Goal: Find specific page/section: Find specific page/section

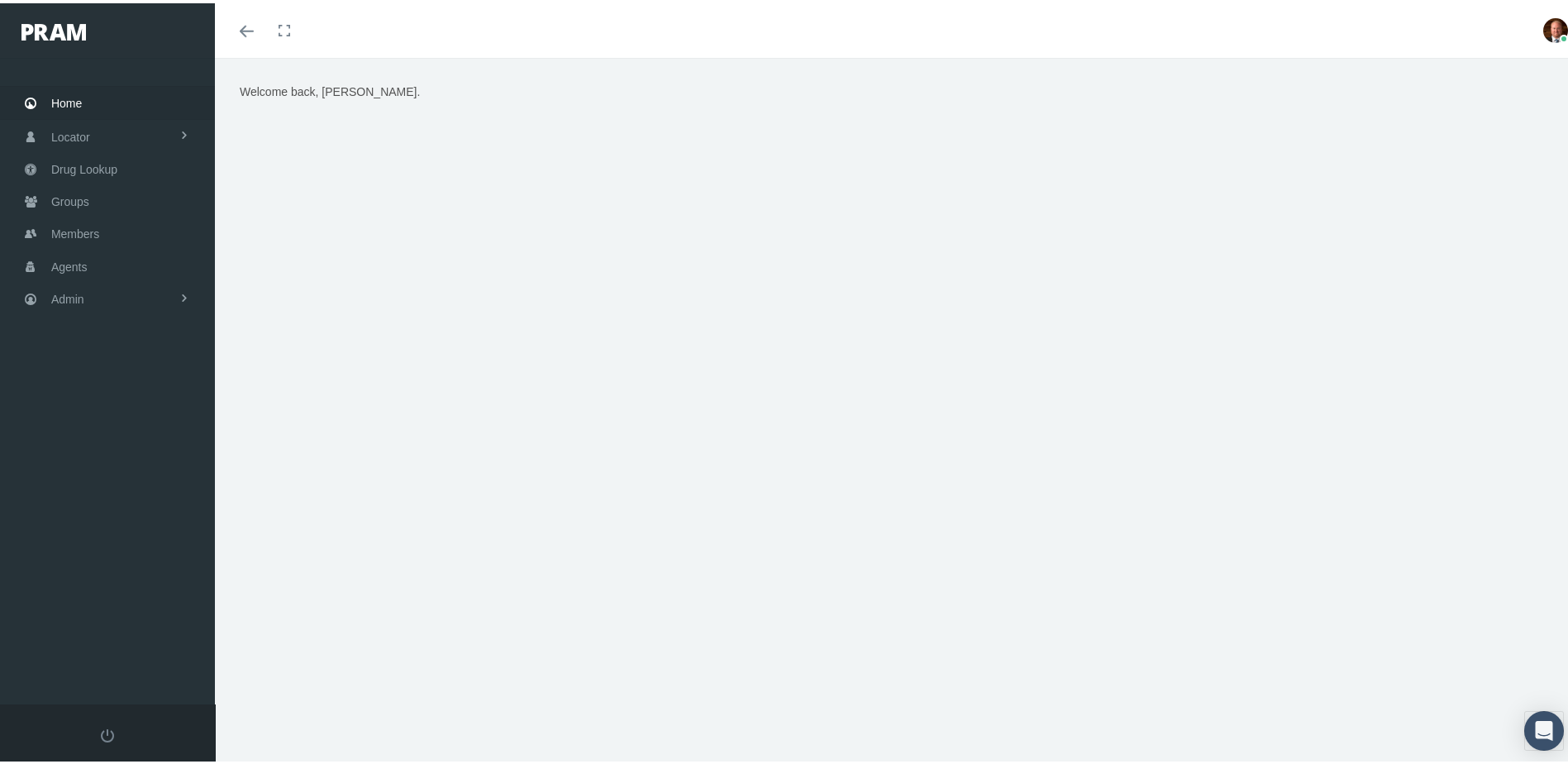
click at [73, 96] on span "Home" at bounding box center [66, 100] width 30 height 31
click at [65, 221] on span "Members" at bounding box center [75, 231] width 48 height 31
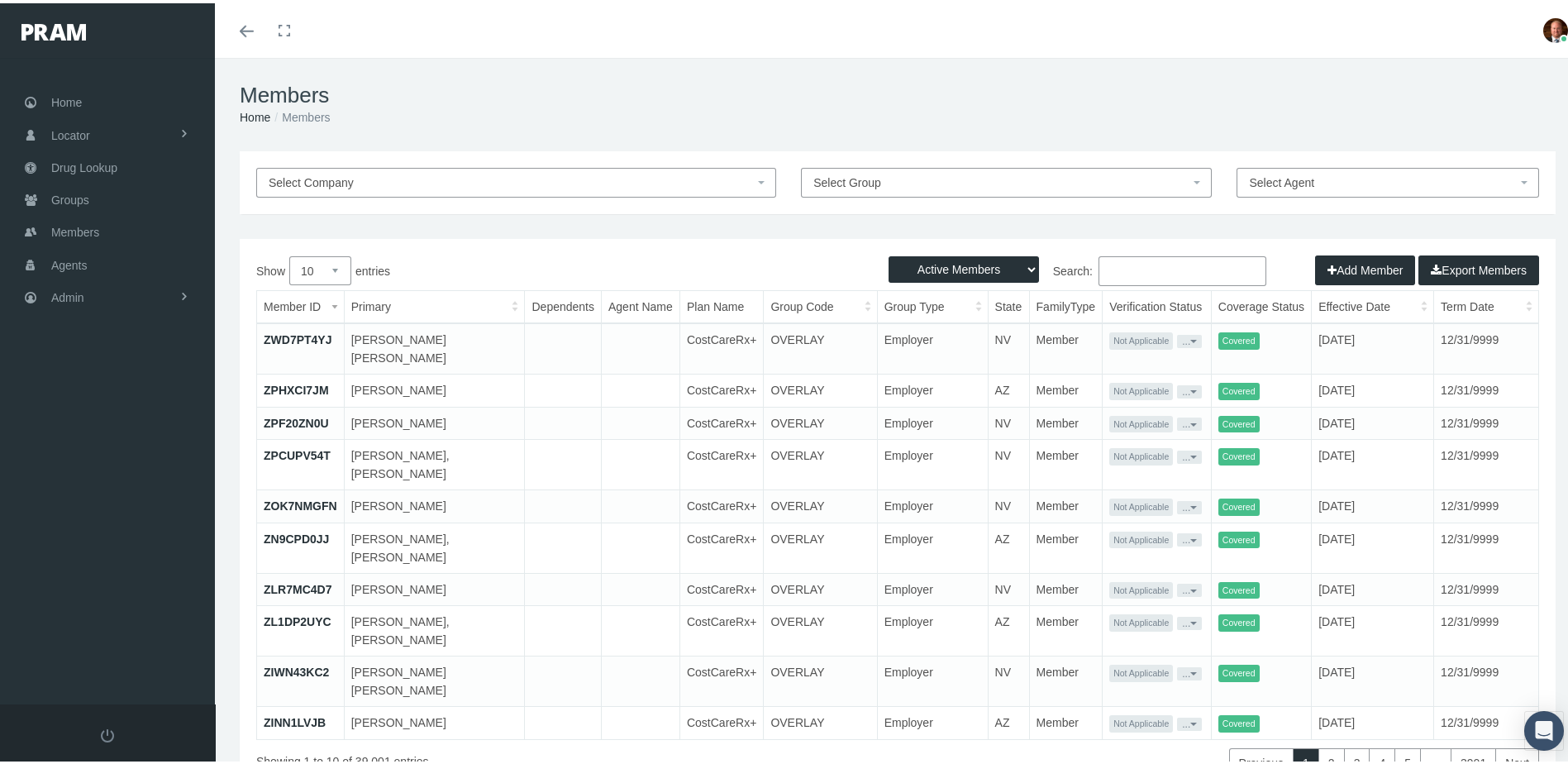
click at [1144, 264] on input "Search:" at bounding box center [1182, 267] width 168 height 29
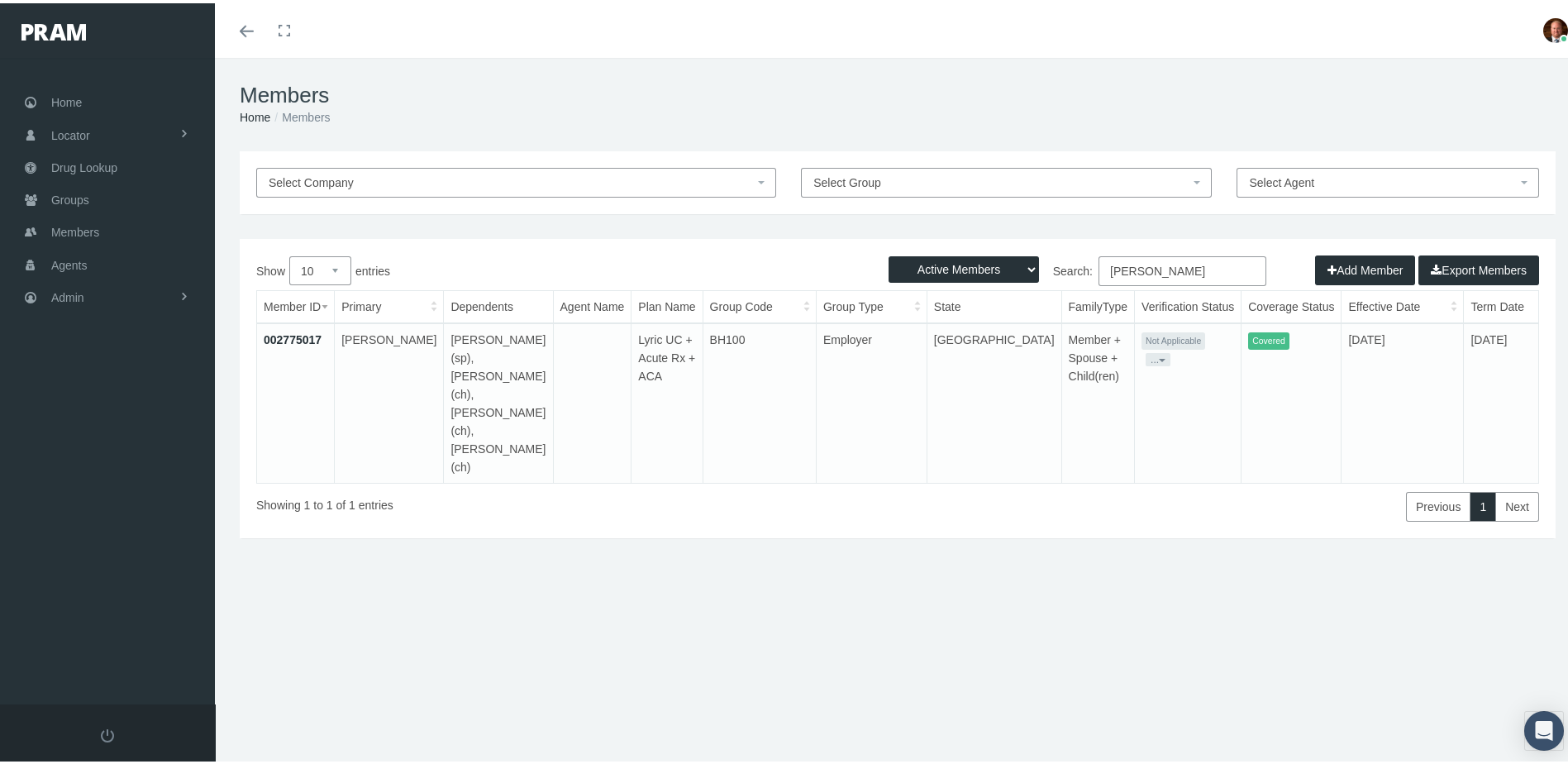
type input "johnny harris"
click at [315, 336] on link "002775017" at bounding box center [292, 335] width 58 height 13
click at [301, 336] on link "002775017" at bounding box center [292, 335] width 58 height 13
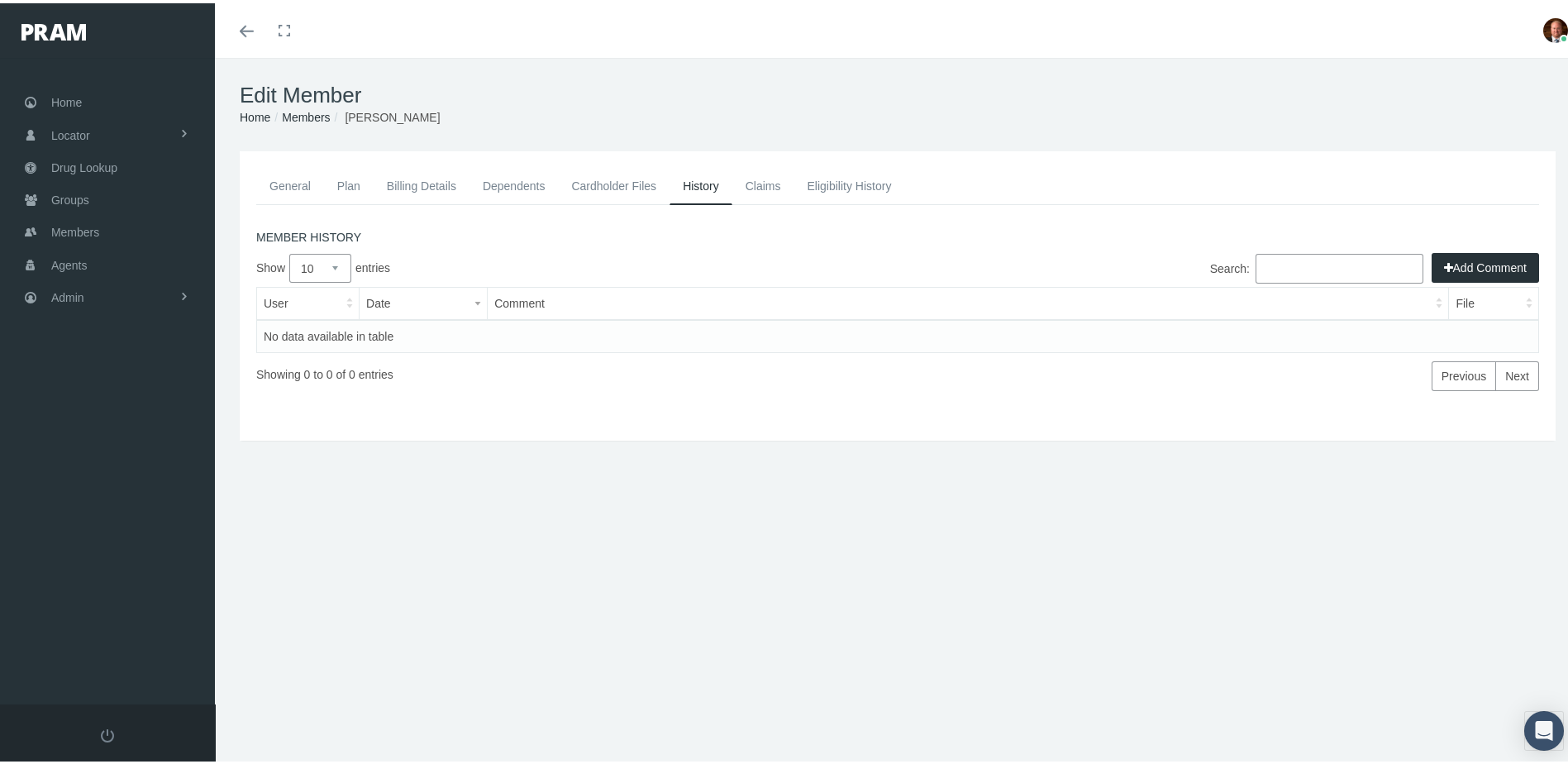
click at [759, 185] on link "Claims" at bounding box center [763, 182] width 62 height 36
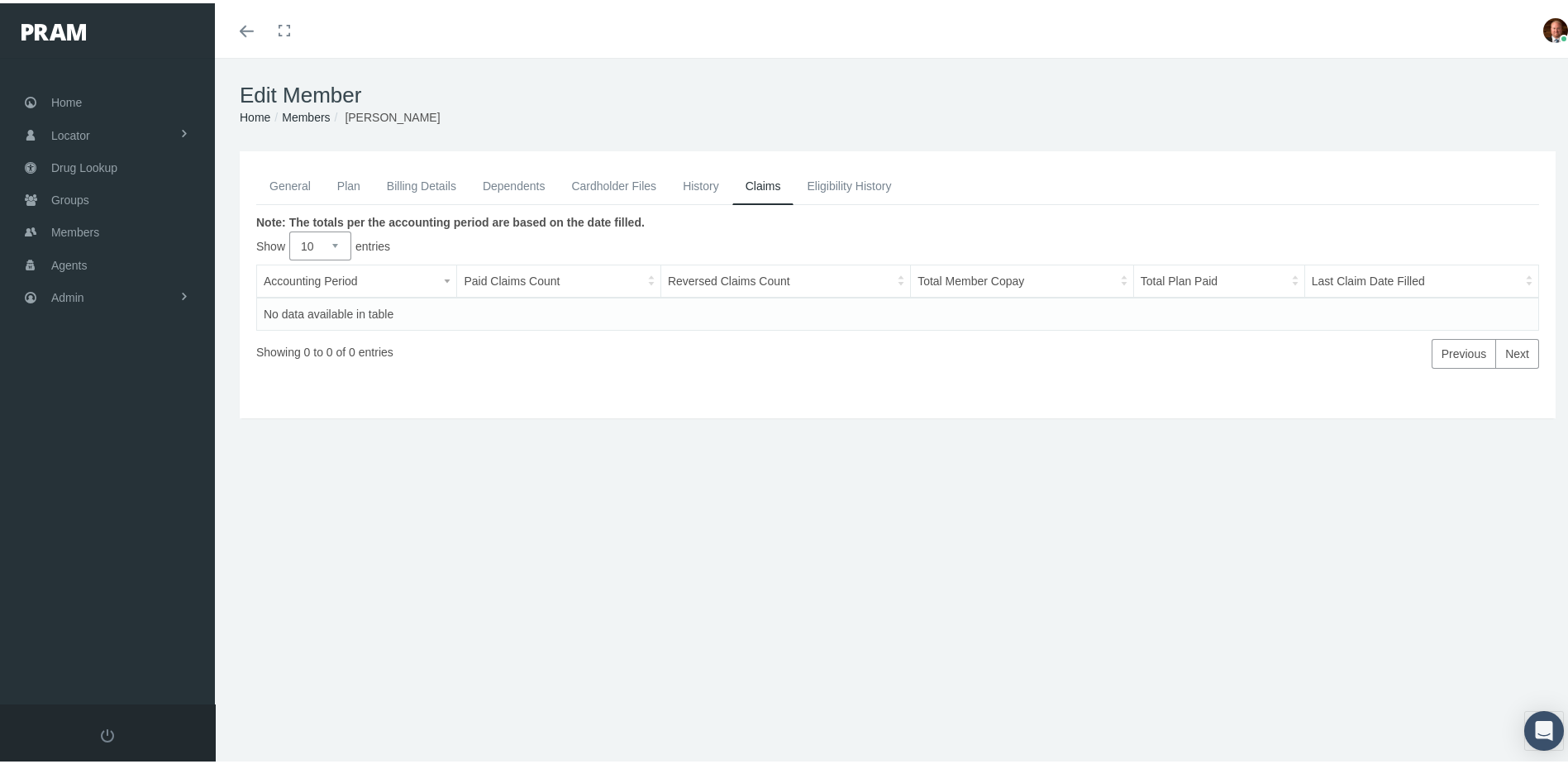
click at [286, 183] on link "General" at bounding box center [290, 182] width 68 height 36
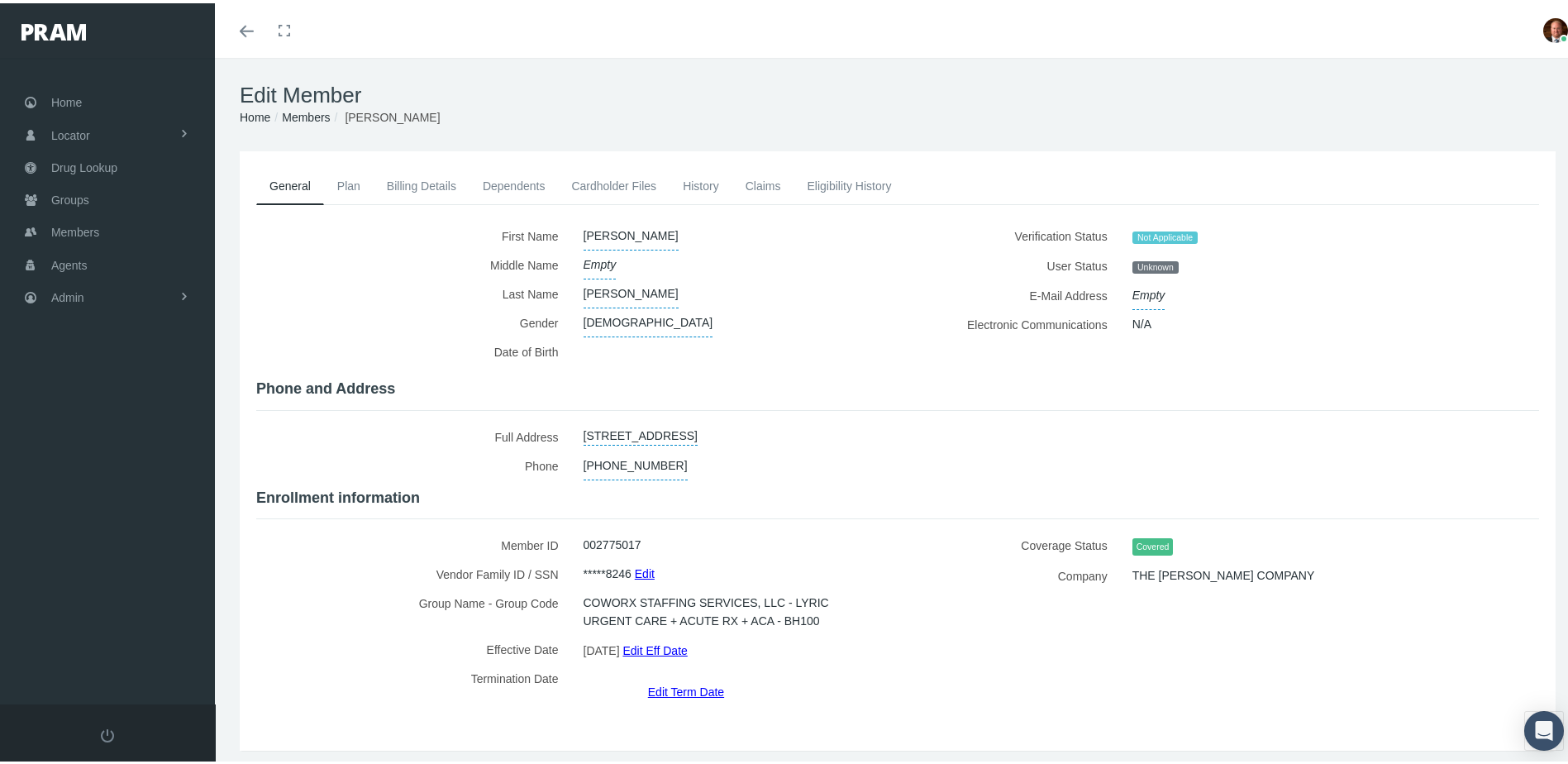
click at [628, 178] on link "Cardholder Files" at bounding box center [614, 182] width 112 height 36
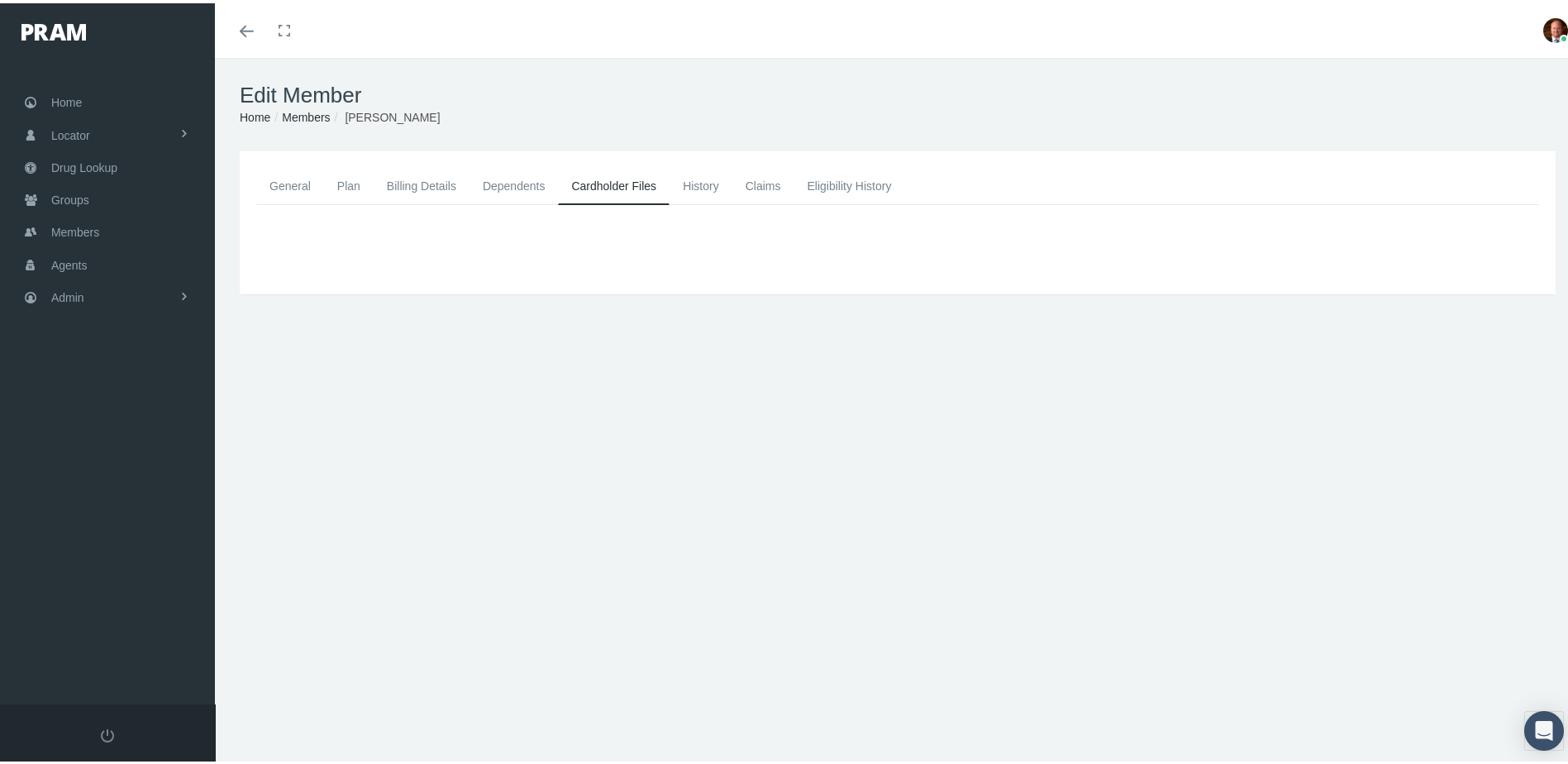
click at [282, 185] on link "General" at bounding box center [290, 182] width 68 height 36
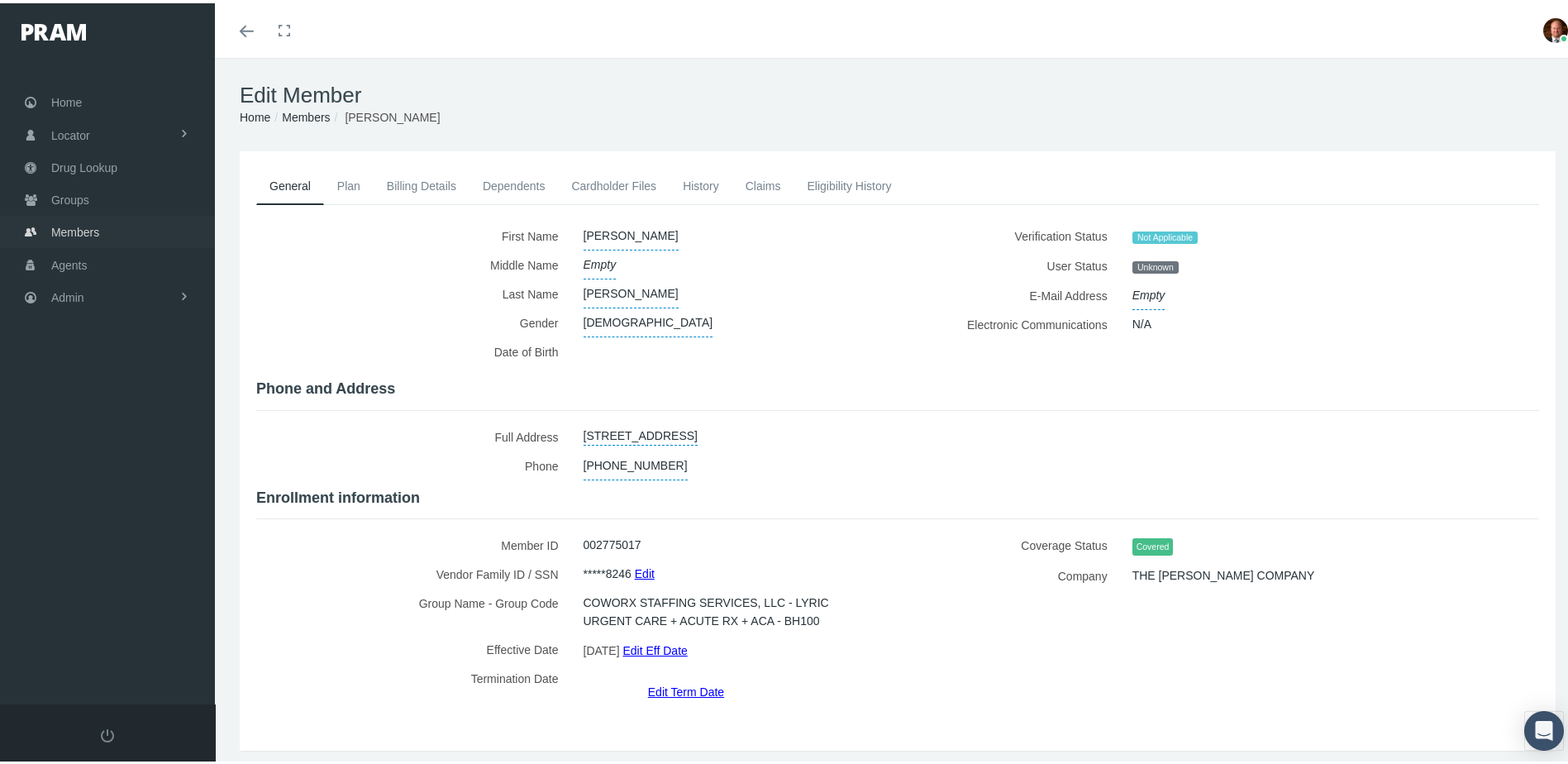
click at [75, 220] on span "Members" at bounding box center [75, 229] width 48 height 31
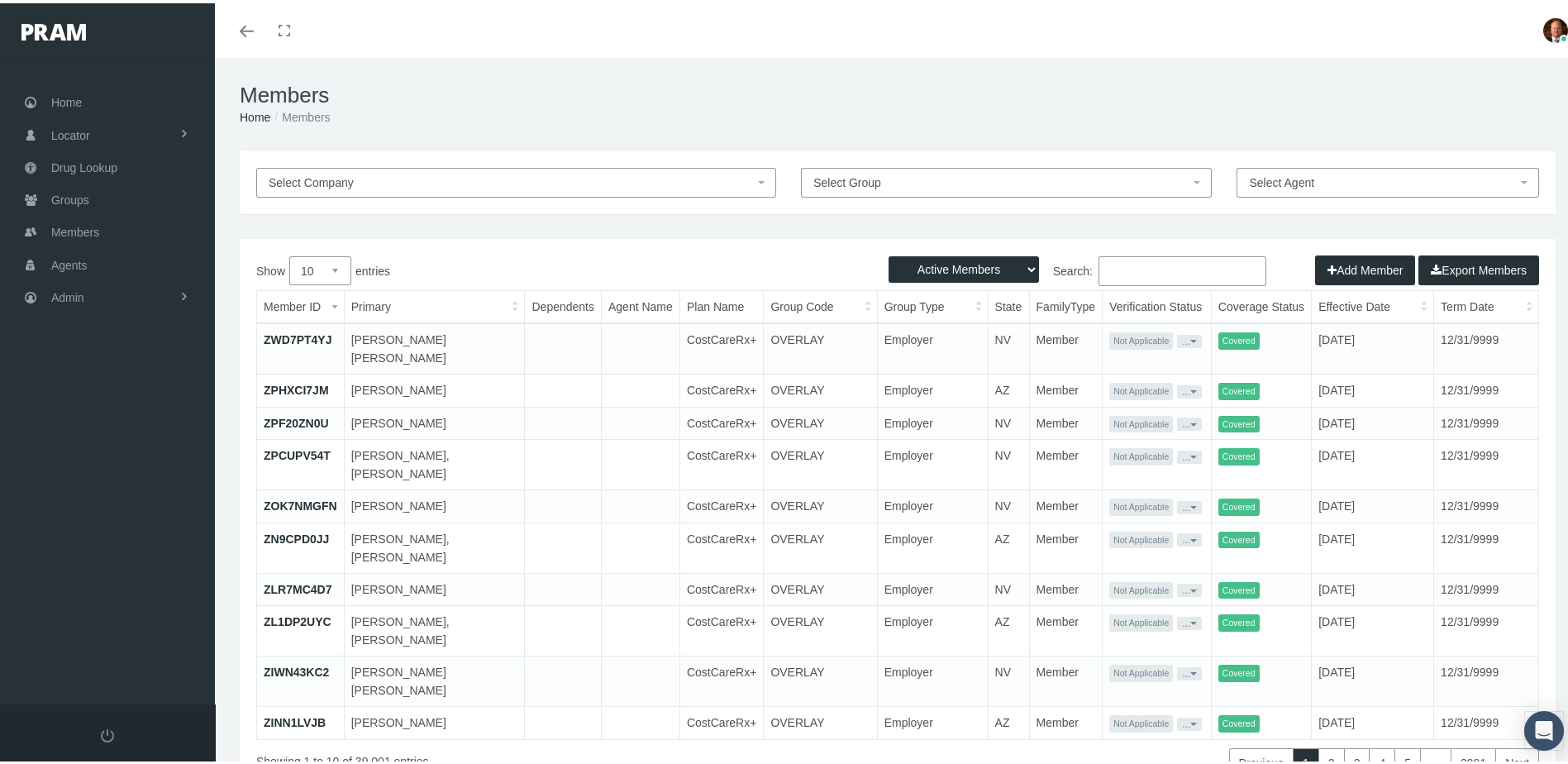
click at [1159, 269] on input "Search:" at bounding box center [1182, 267] width 168 height 29
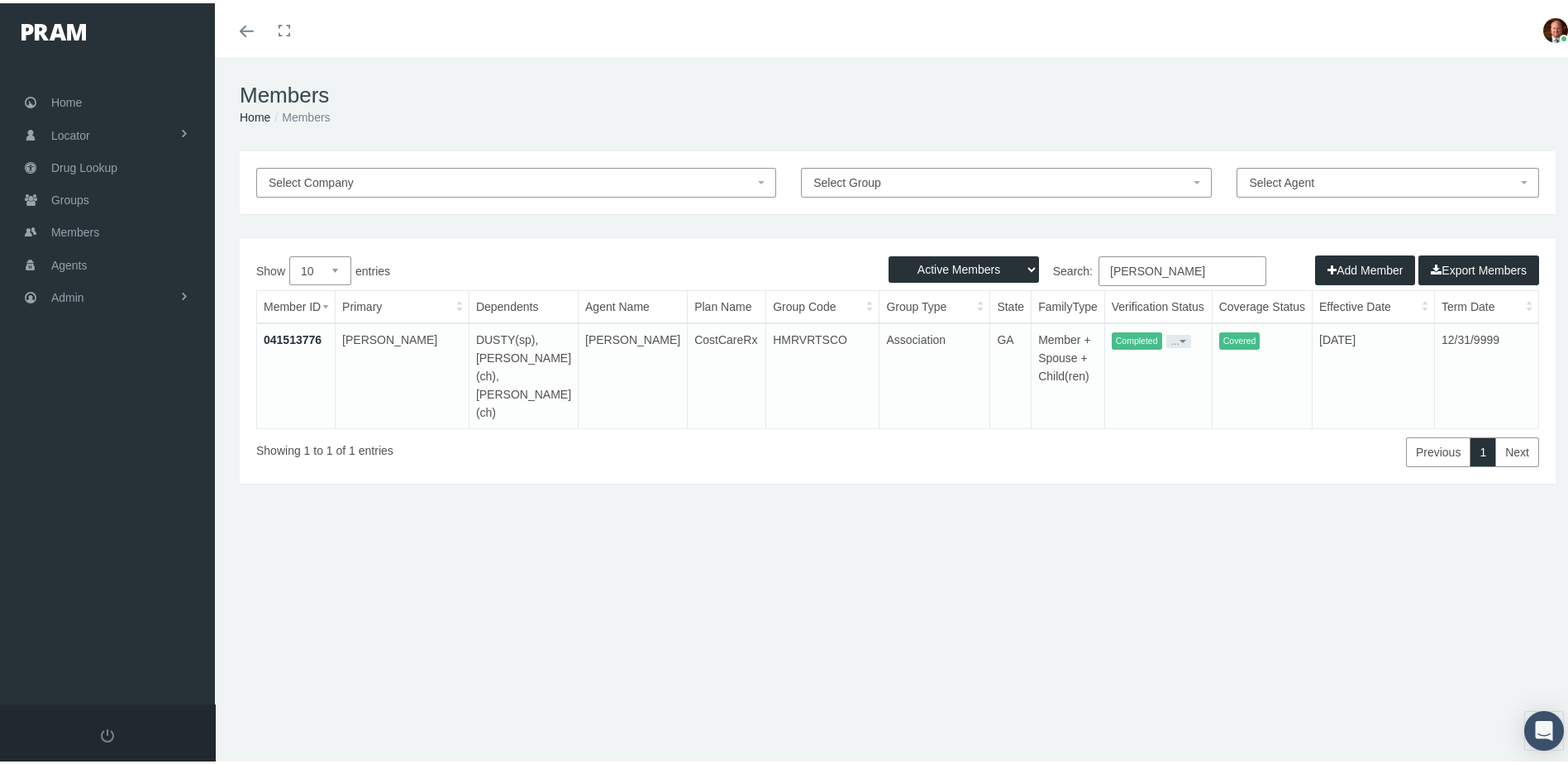
type input "taylor grooms"
click at [288, 341] on link "041513776" at bounding box center [292, 335] width 58 height 13
click at [308, 339] on link "041513776" at bounding box center [292, 335] width 58 height 13
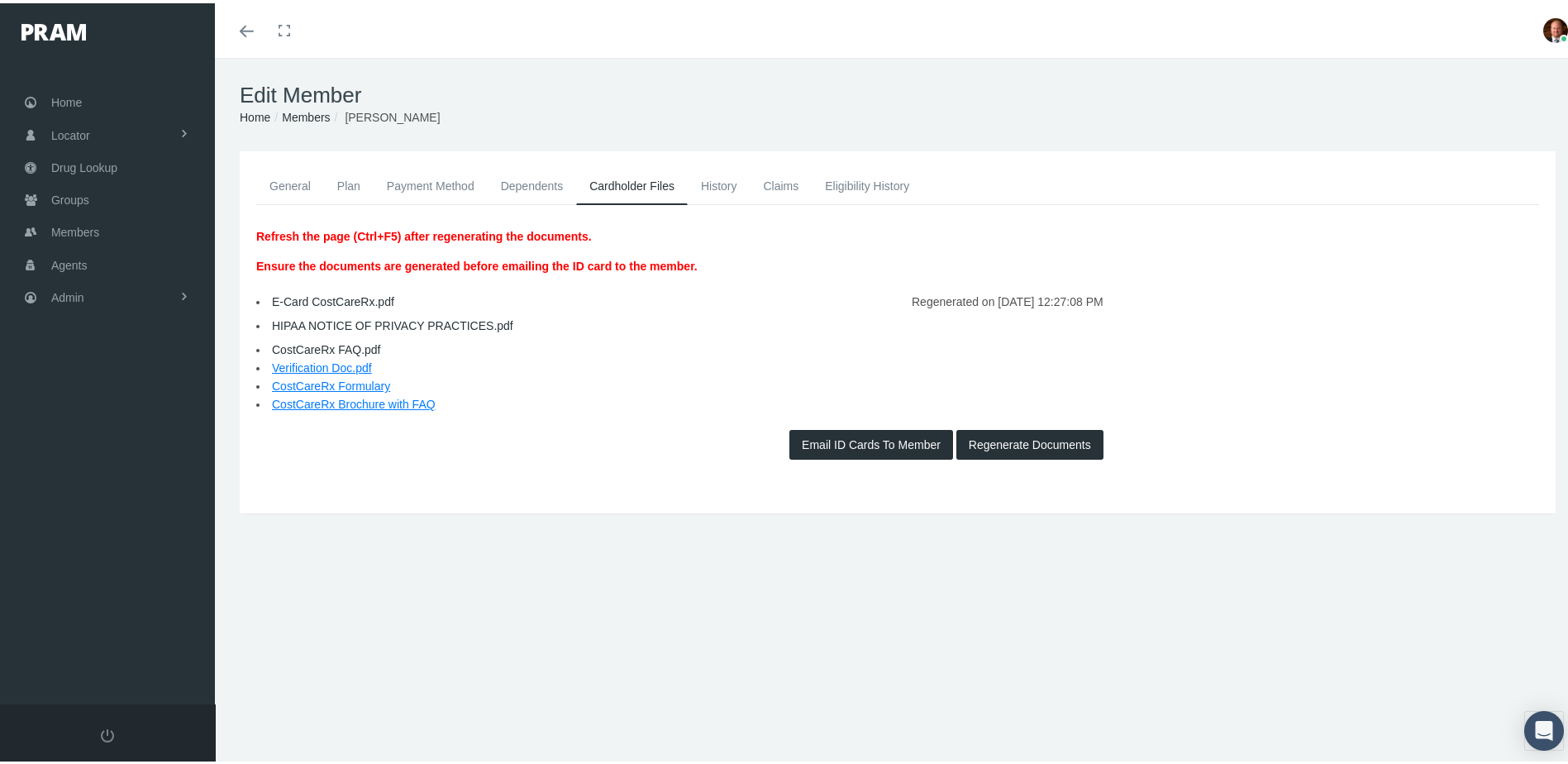
click at [338, 292] on link "E-Card CostCareRx.pdf" at bounding box center [333, 298] width 122 height 13
click at [283, 190] on link "General" at bounding box center [290, 182] width 68 height 36
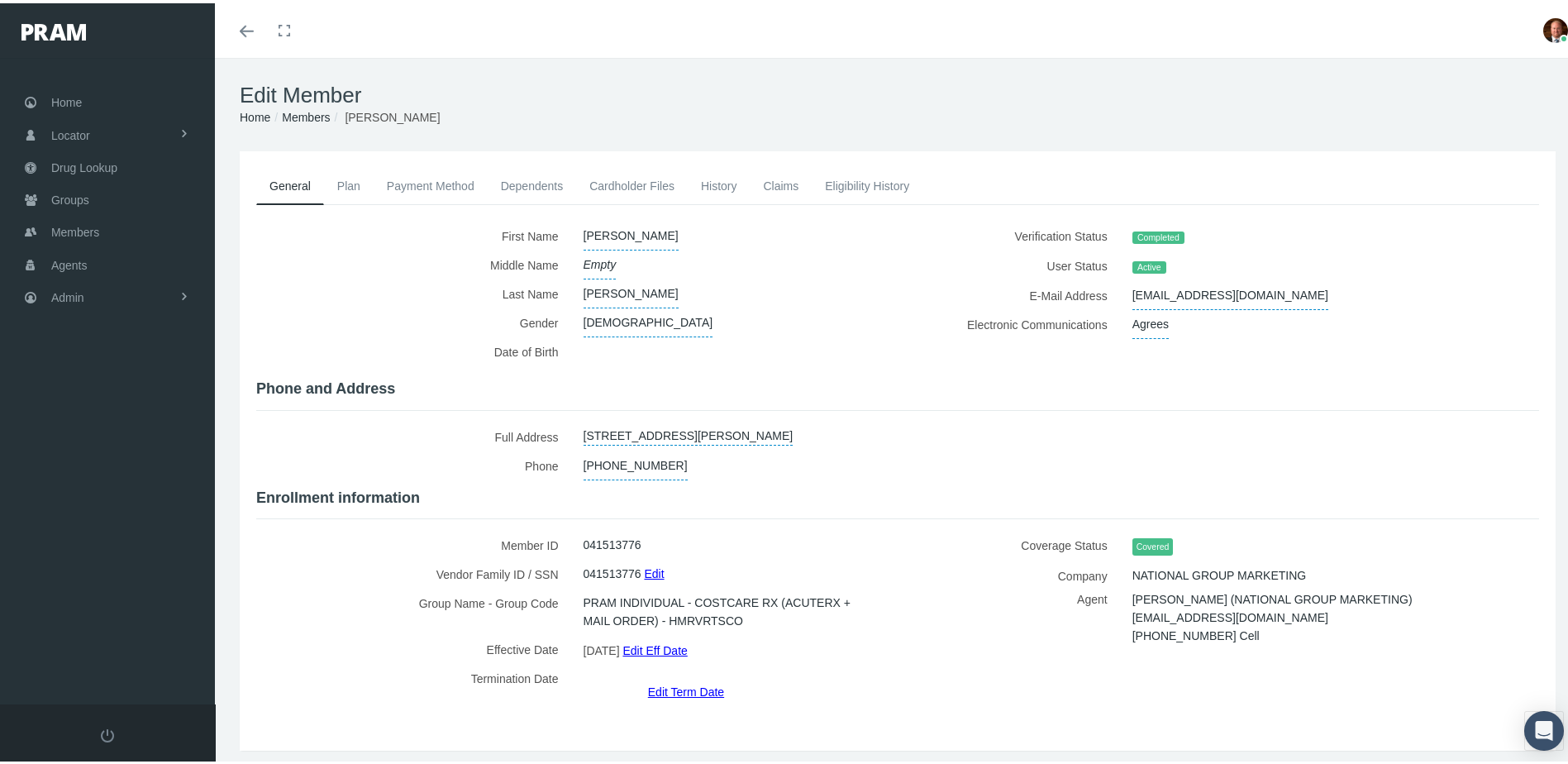
click at [630, 182] on link "Cardholder Files" at bounding box center [632, 182] width 112 height 36
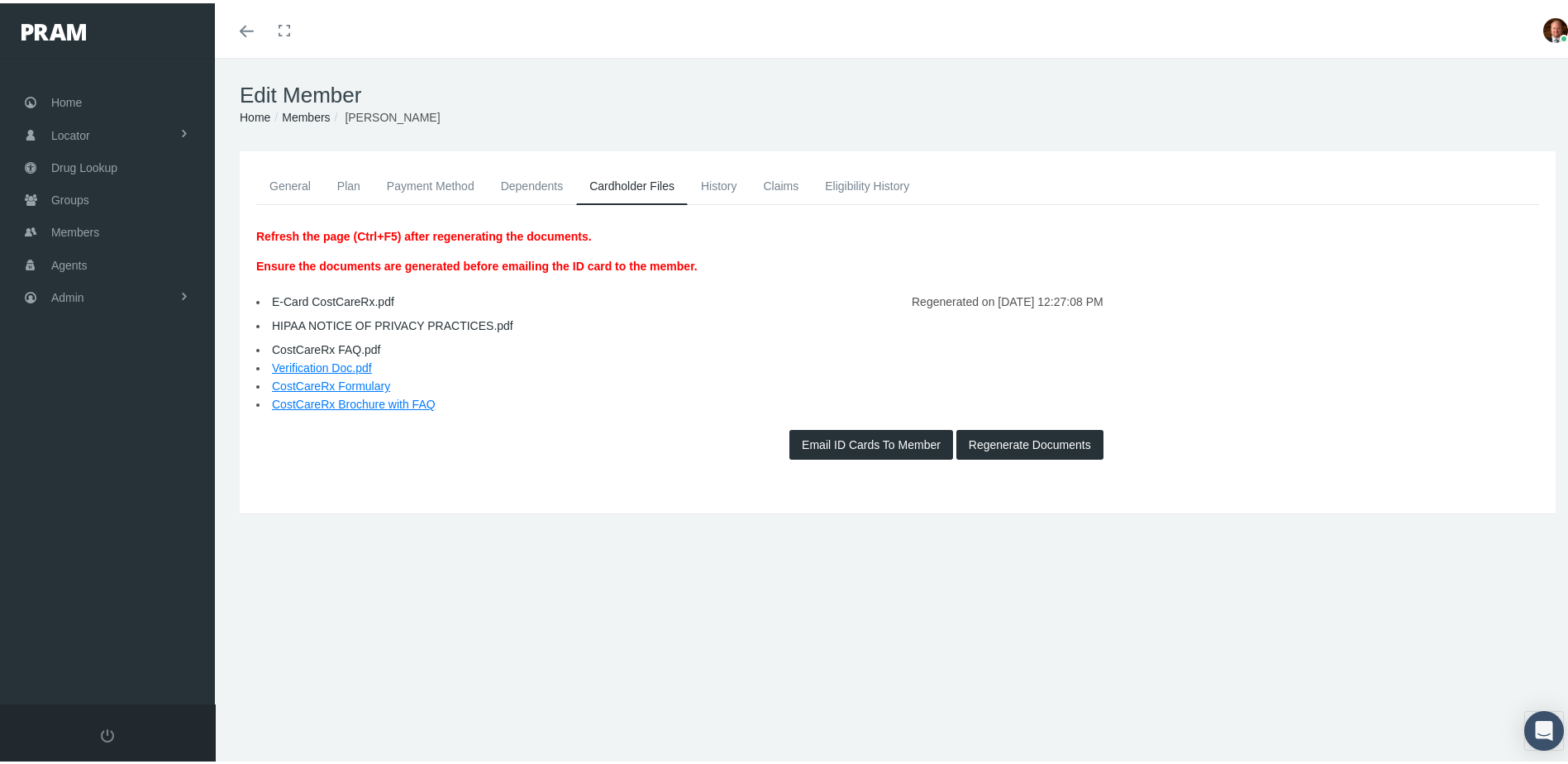
click at [349, 298] on link "E-Card CostCareRx.pdf" at bounding box center [333, 298] width 122 height 13
